Goal: Information Seeking & Learning: Find specific fact

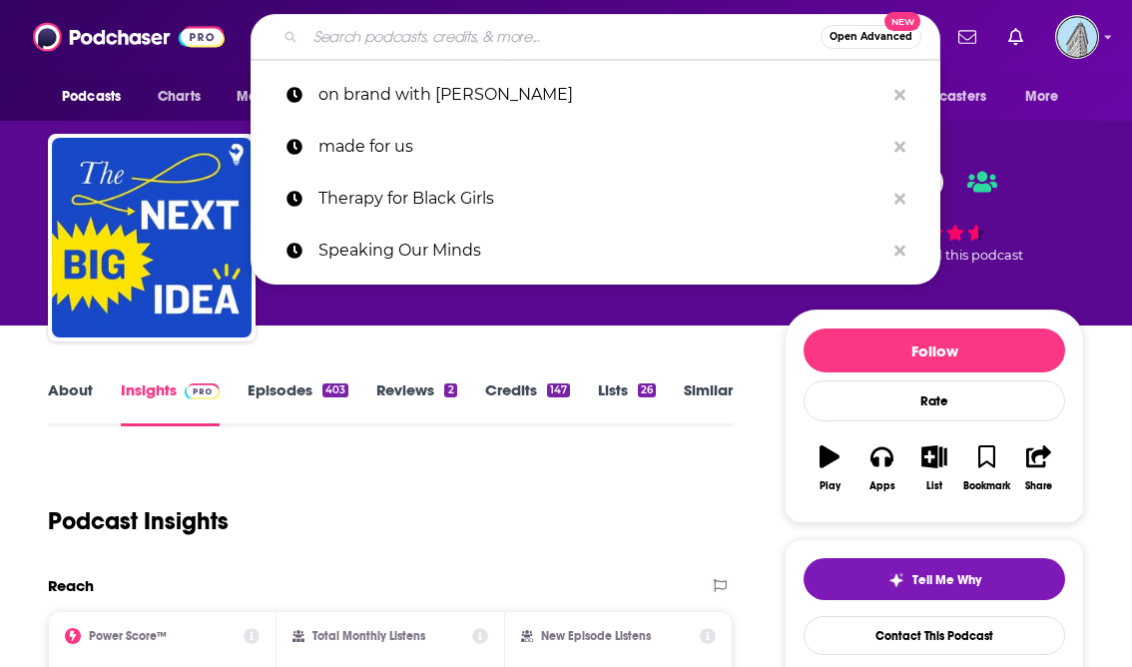
click at [424, 44] on input "Search podcasts, credits, & more..." at bounding box center [562, 37] width 515 height 32
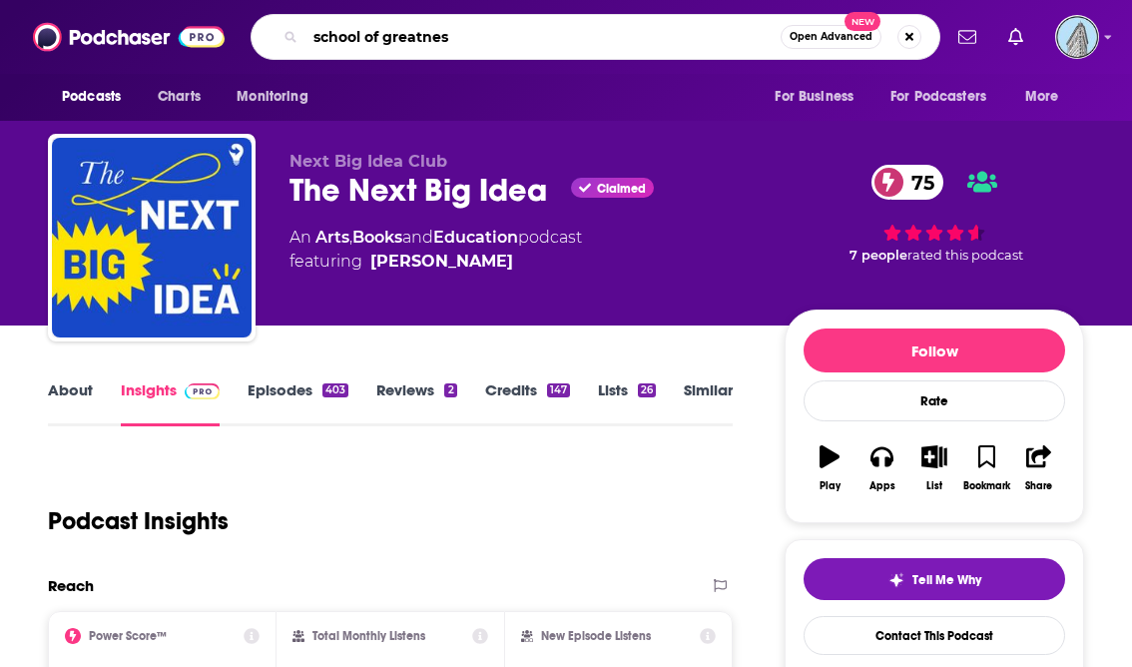
type input "school of greatness"
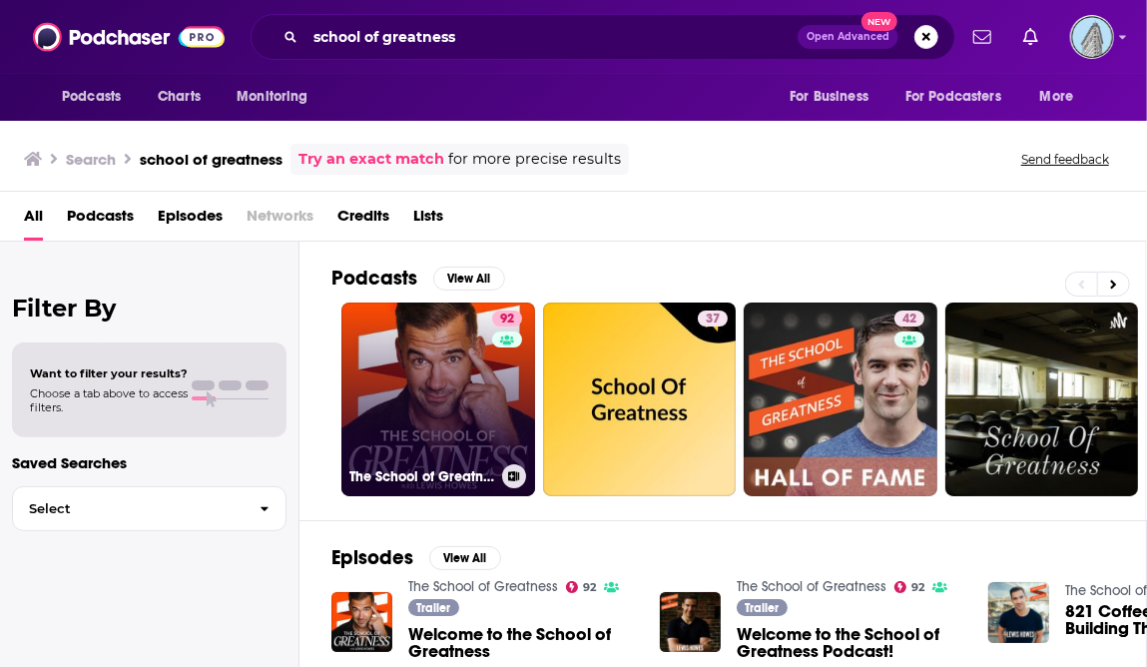
click at [413, 372] on link "92 The School of Greatness" at bounding box center [438, 399] width 194 height 194
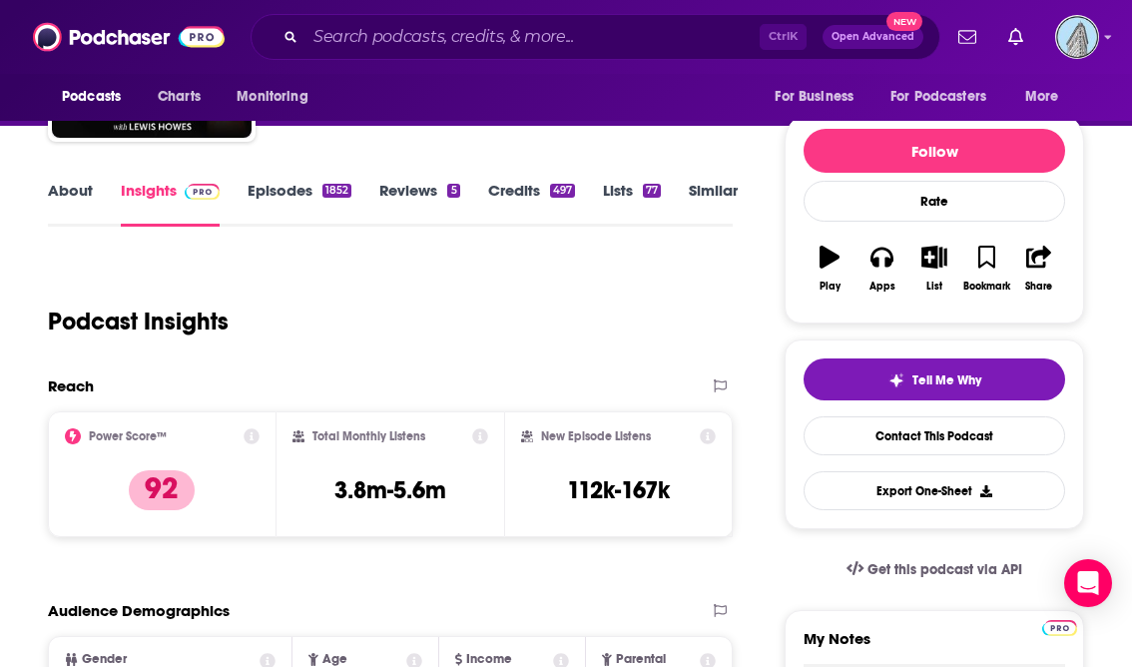
scroll to position [100, 0]
